Goal: Information Seeking & Learning: Understand process/instructions

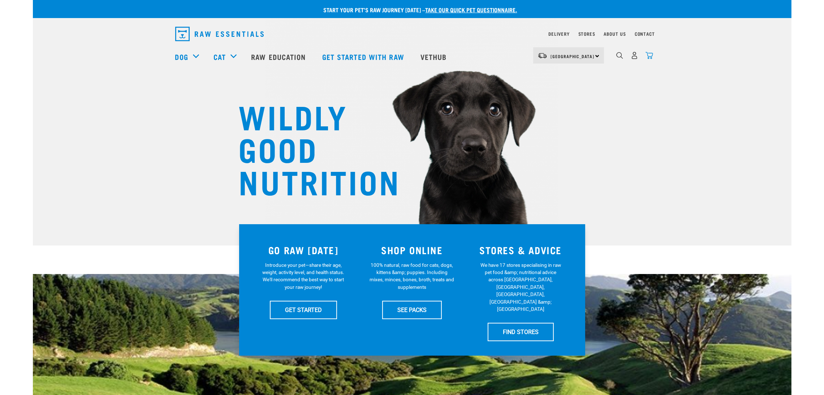
click at [647, 58] on img "dropdown navigation" at bounding box center [650, 56] width 8 height 8
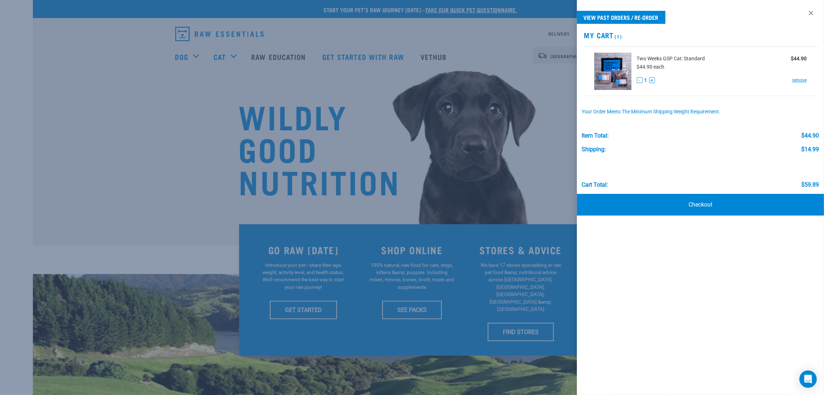
click at [488, 87] on div at bounding box center [412, 197] width 824 height 395
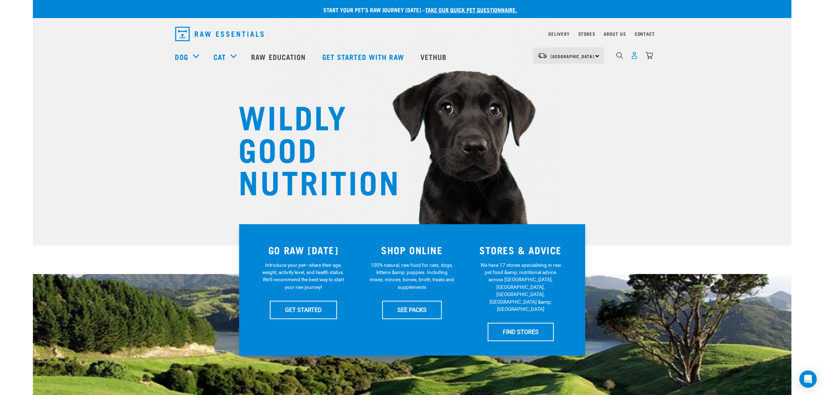
click at [633, 57] on img "dropdown navigation" at bounding box center [635, 56] width 8 height 8
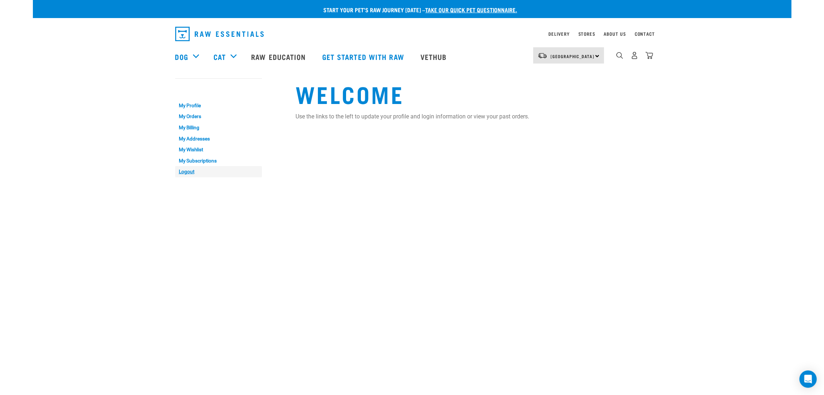
click at [192, 172] on link "Logout" at bounding box center [218, 171] width 87 height 11
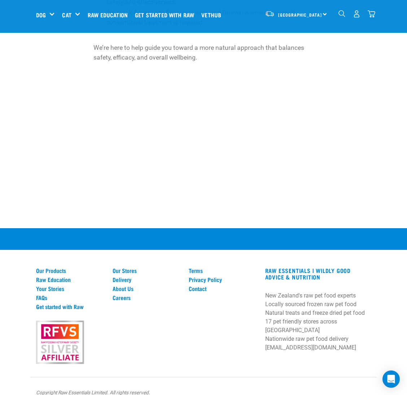
scroll to position [1049, 0]
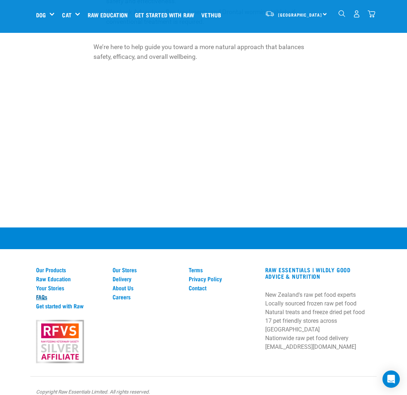
click at [45, 294] on link "FAQs" at bounding box center [70, 297] width 68 height 7
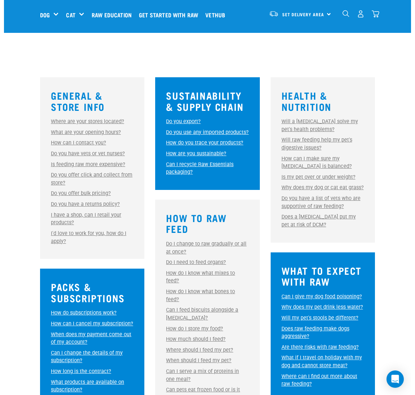
scroll to position [162, 0]
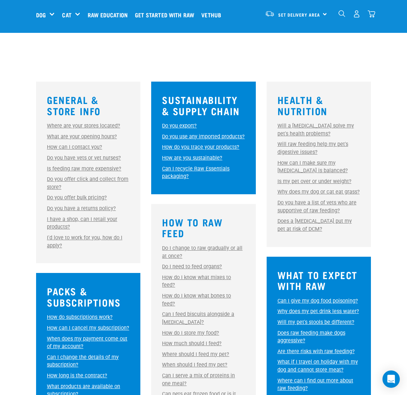
click at [99, 209] on link "Do you have a returns policy?" at bounding box center [81, 209] width 69 height 6
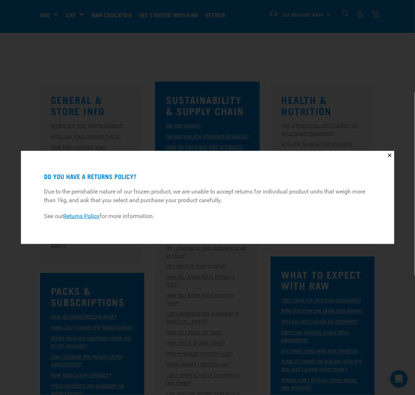
click at [82, 216] on link "Returns Policy" at bounding box center [82, 216] width 36 height 7
